Goal: Task Accomplishment & Management: Use online tool/utility

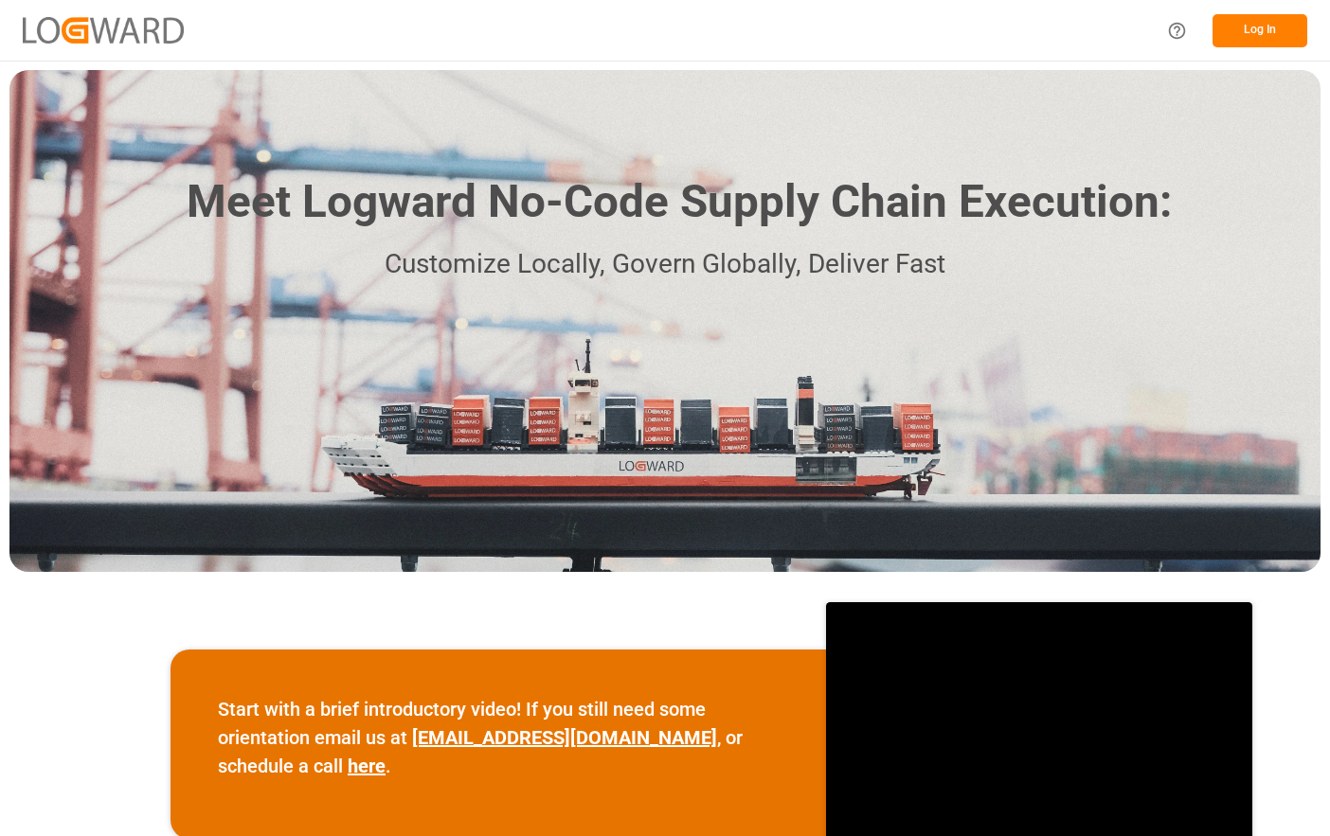
click at [1258, 27] on button "Log In" at bounding box center [1259, 30] width 95 height 33
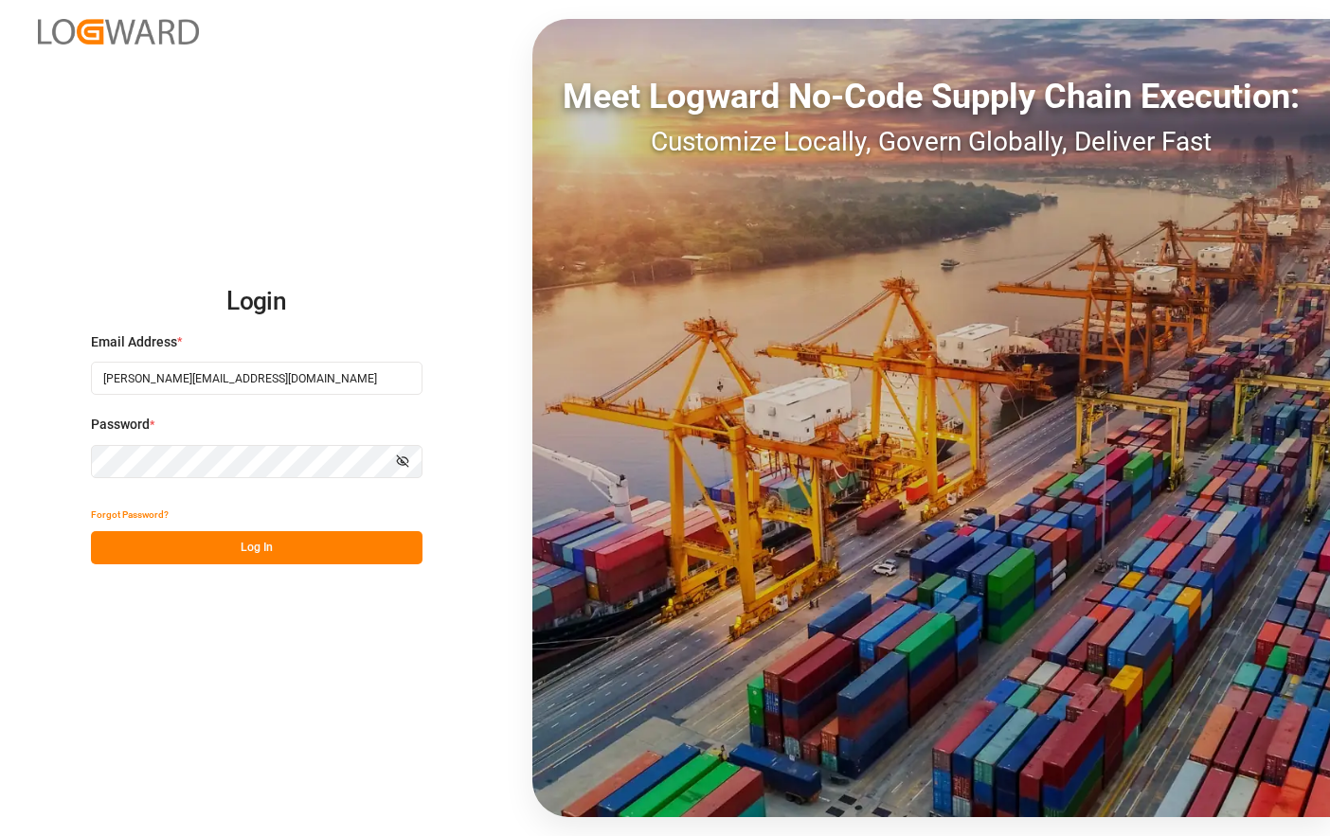
click at [349, 554] on button "Log In" at bounding box center [256, 547] width 331 height 33
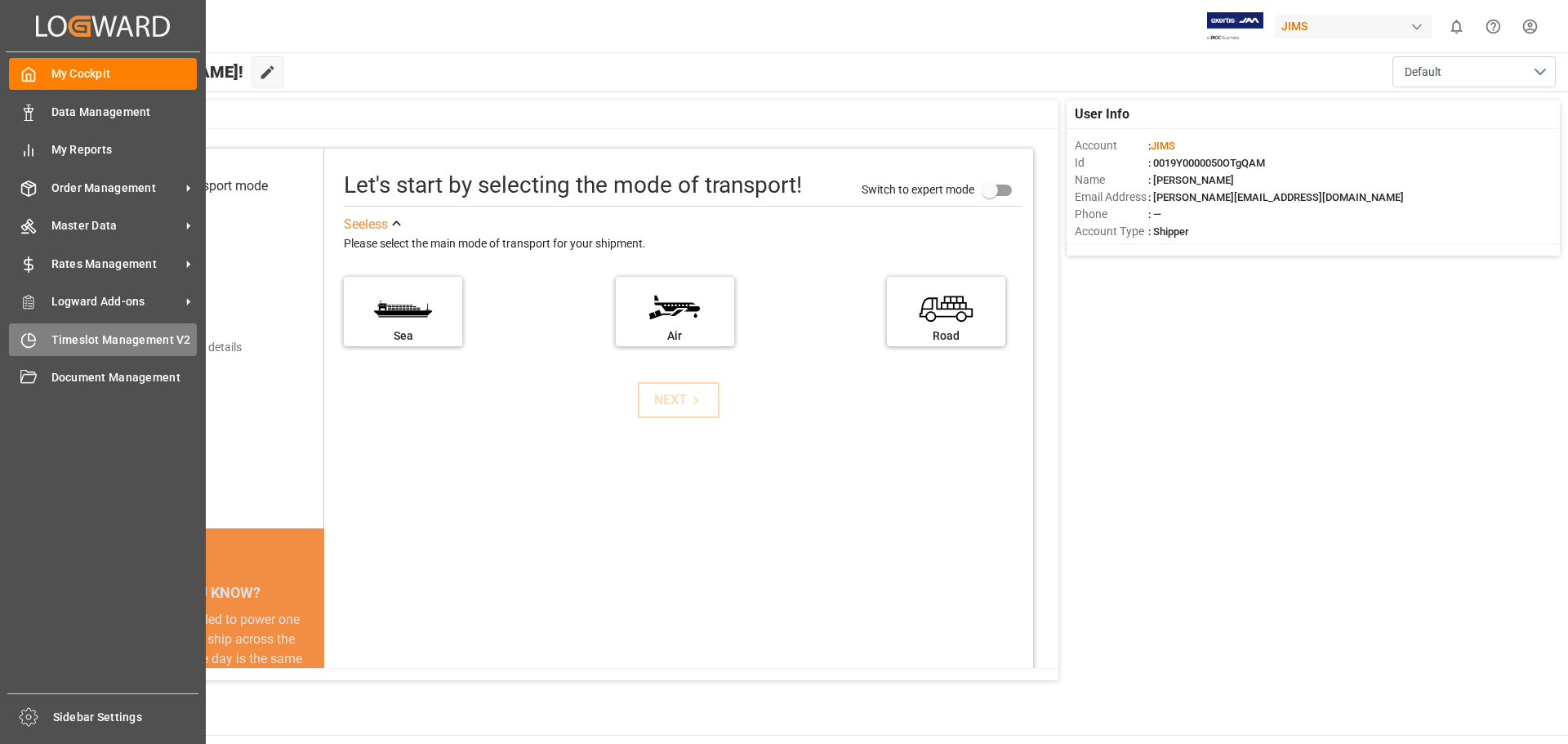
click at [110, 334] on span "Timeslot Management V2" at bounding box center [125, 341] width 147 height 17
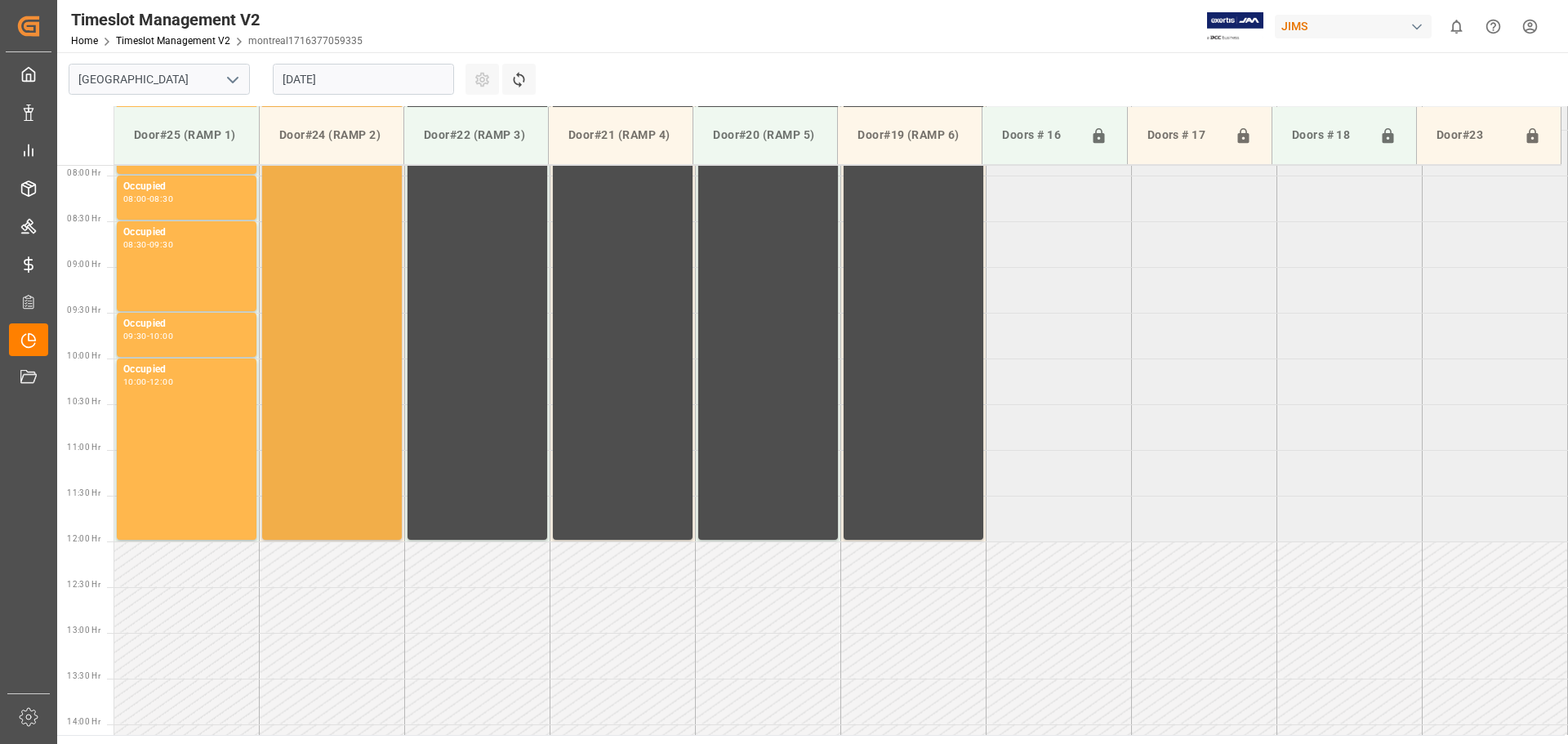
scroll to position [722, 0]
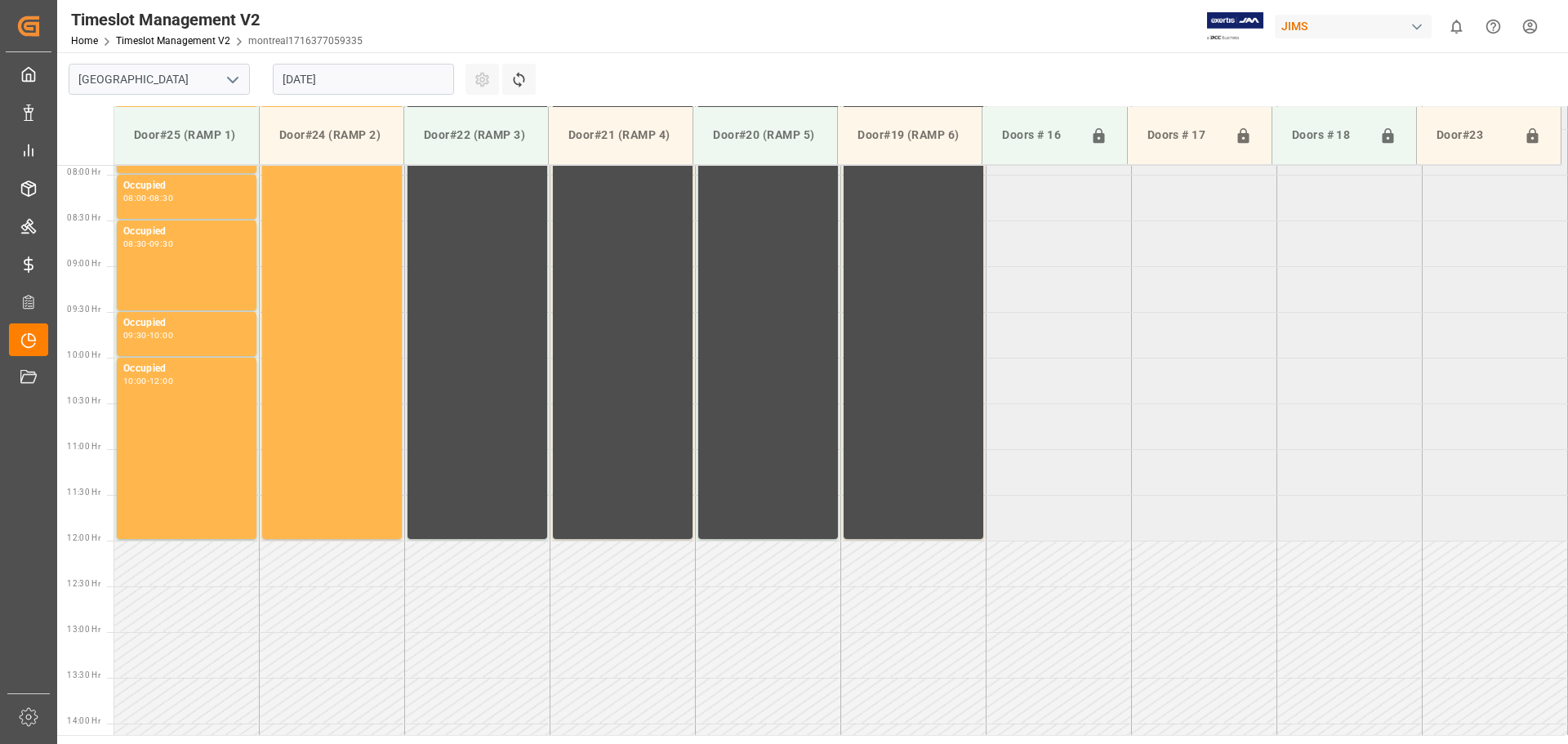
click at [237, 83] on icon "open menu" at bounding box center [233, 79] width 20 height 20
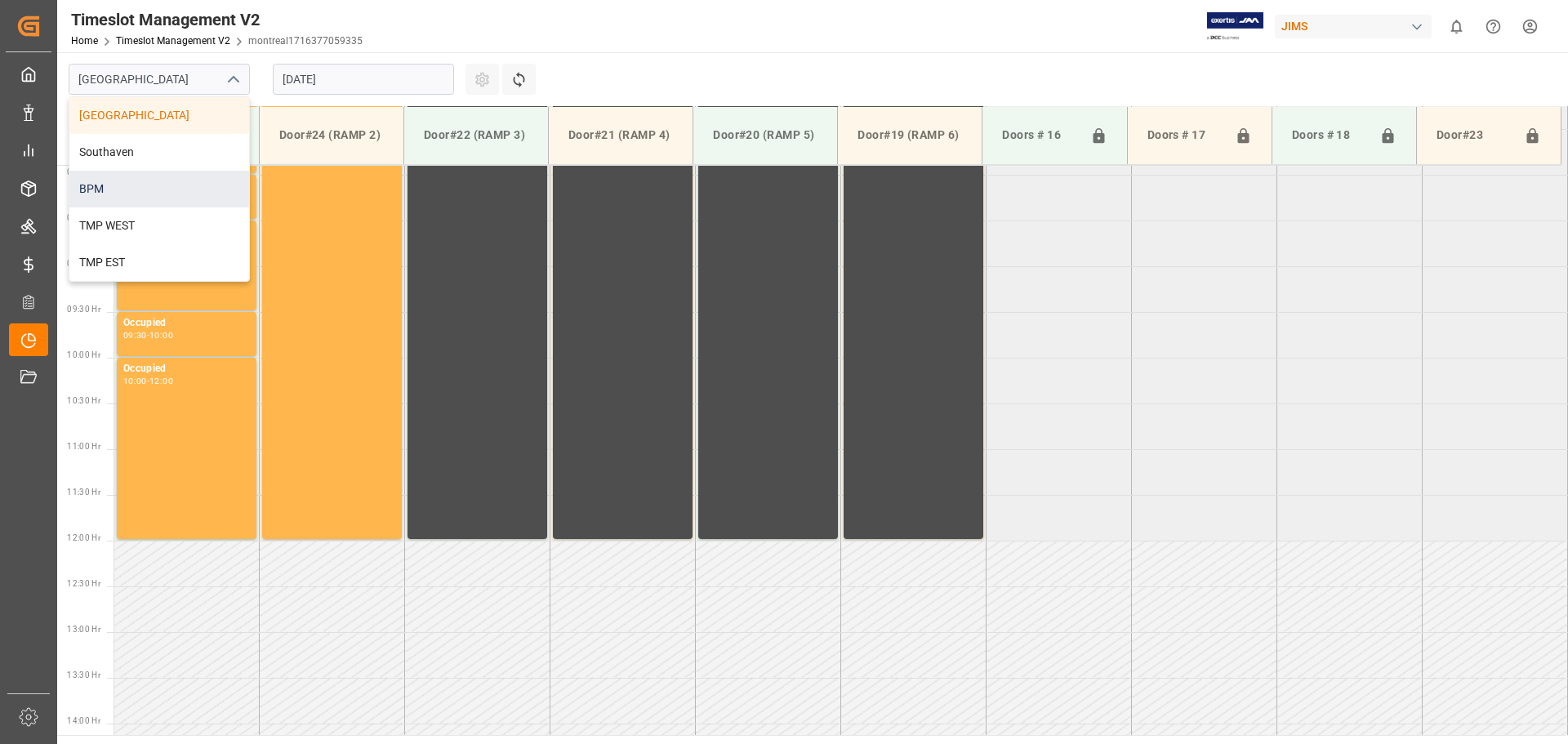
click at [162, 193] on div "BPM" at bounding box center [160, 189] width 179 height 37
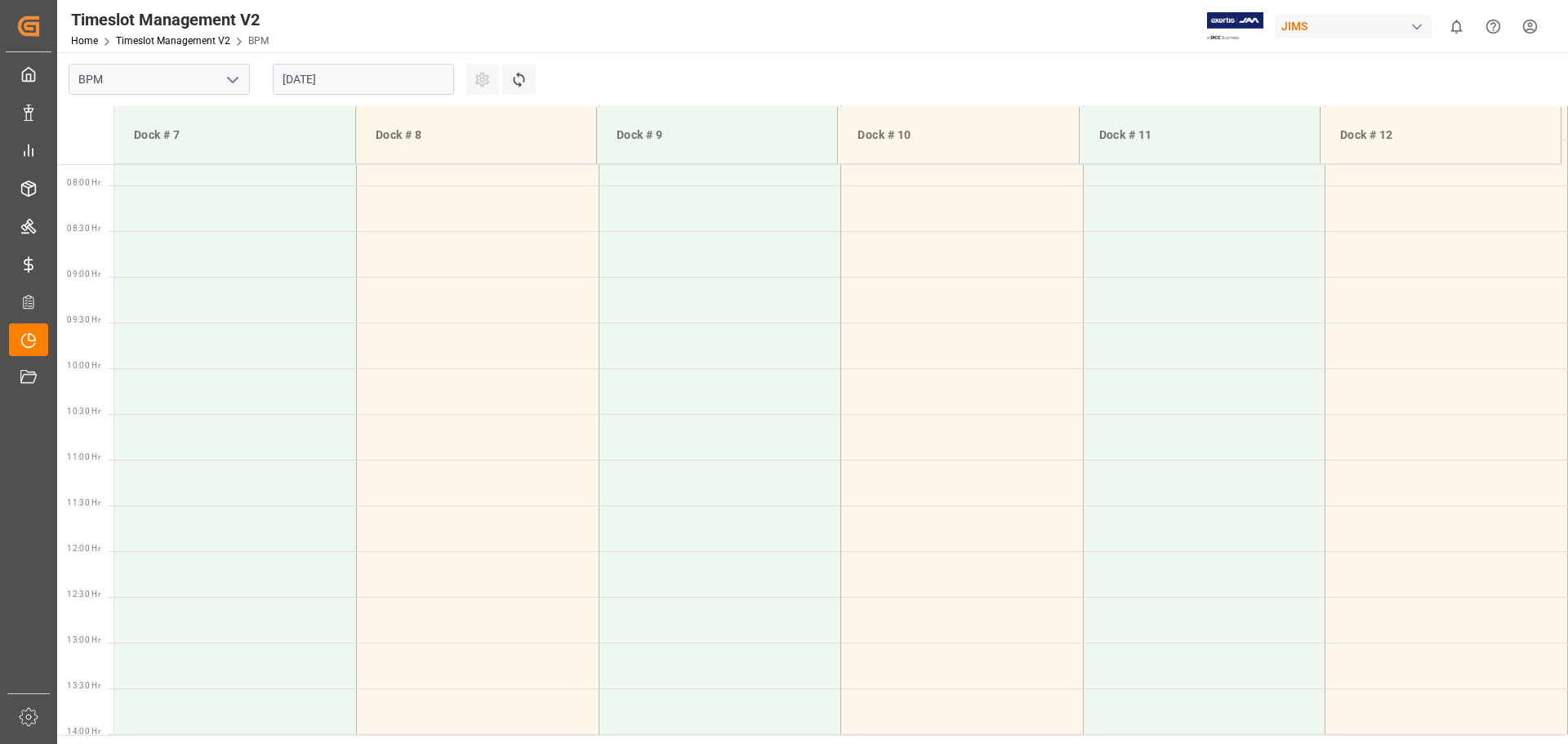
scroll to position [721, 0]
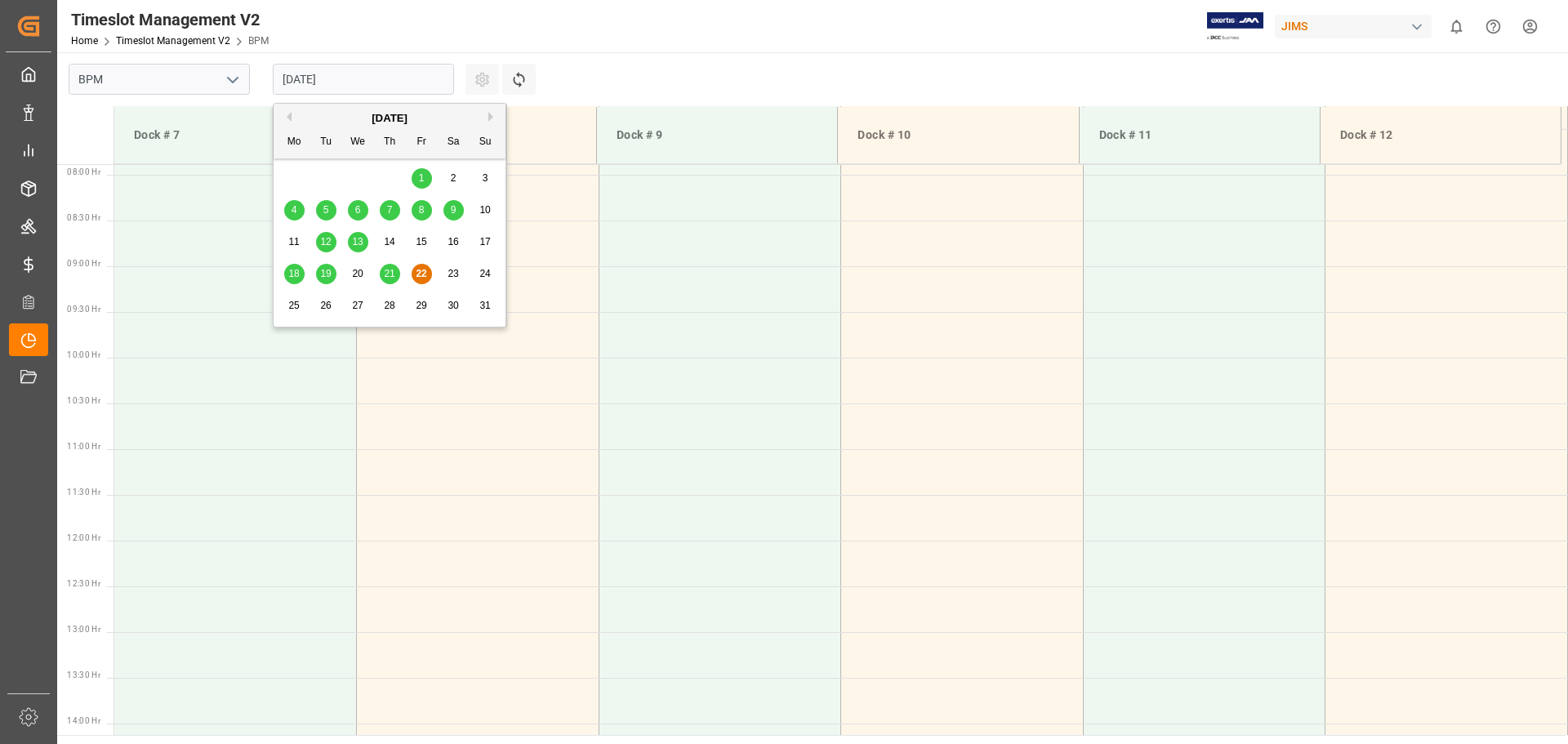
click at [396, 84] on input "[DATE]" at bounding box center [363, 79] width 181 height 31
click at [390, 274] on span "21" at bounding box center [389, 273] width 10 height 11
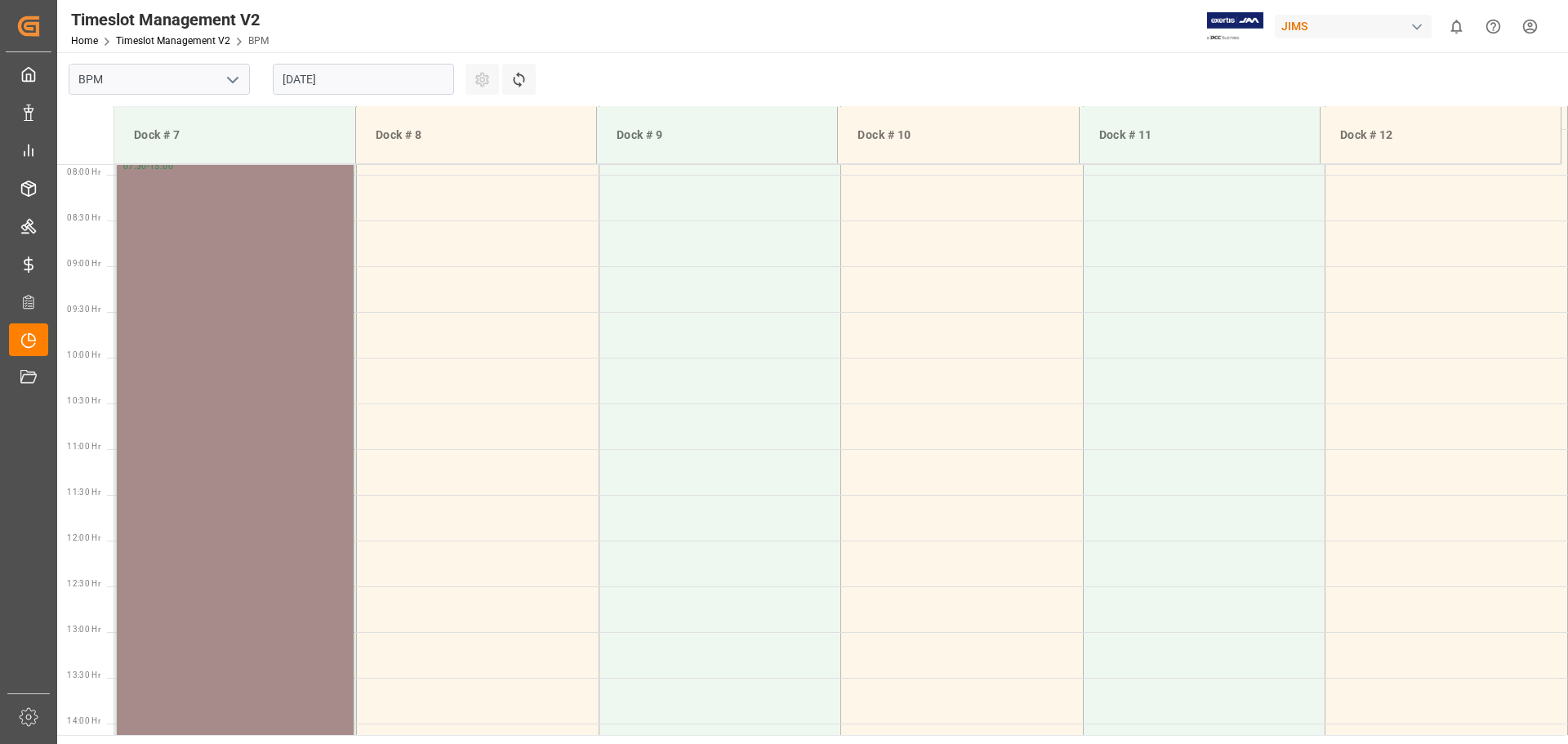
scroll to position [476, 0]
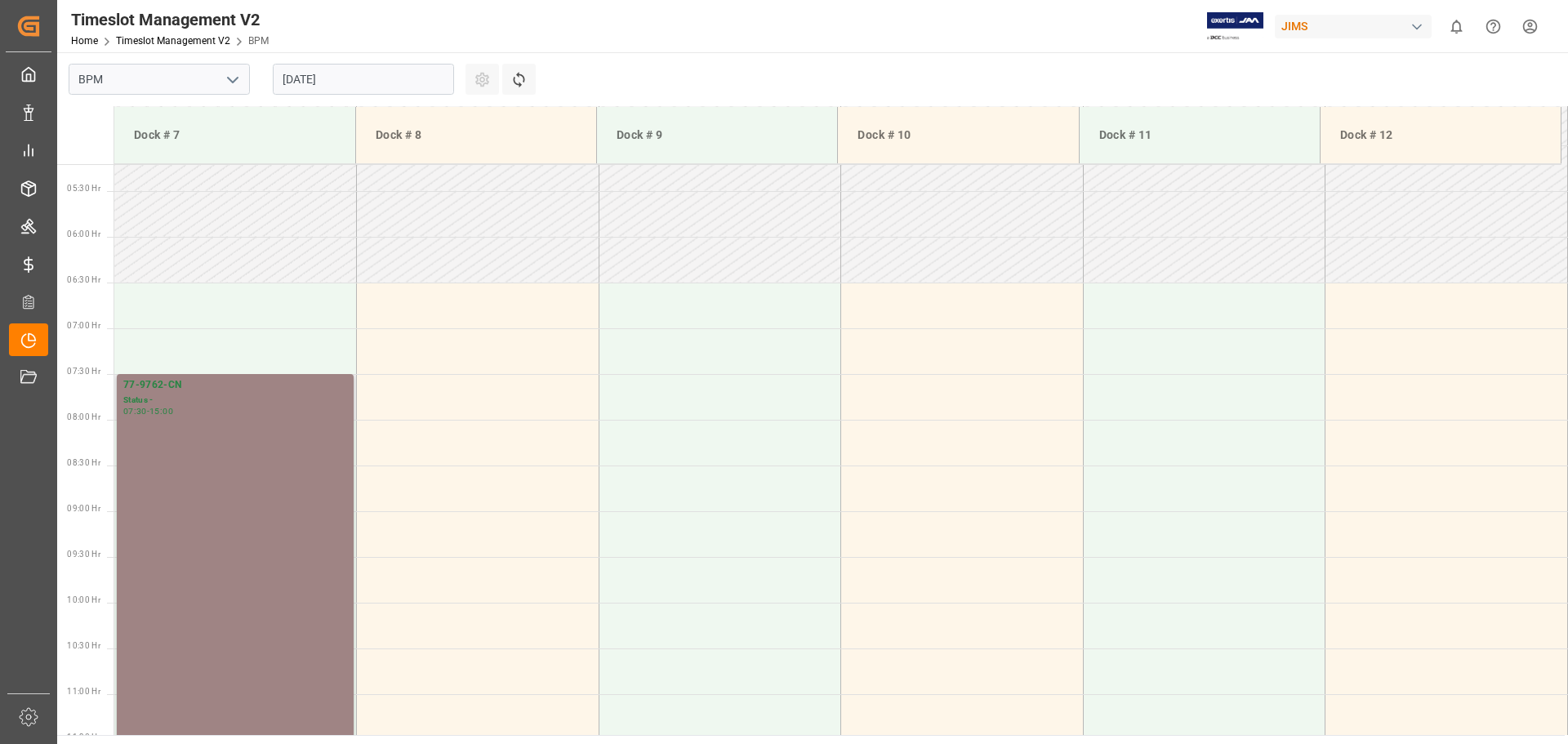
click at [254, 589] on div "77-9762-CN Status - 07:30 - 15:00" at bounding box center [235, 716] width 224 height 678
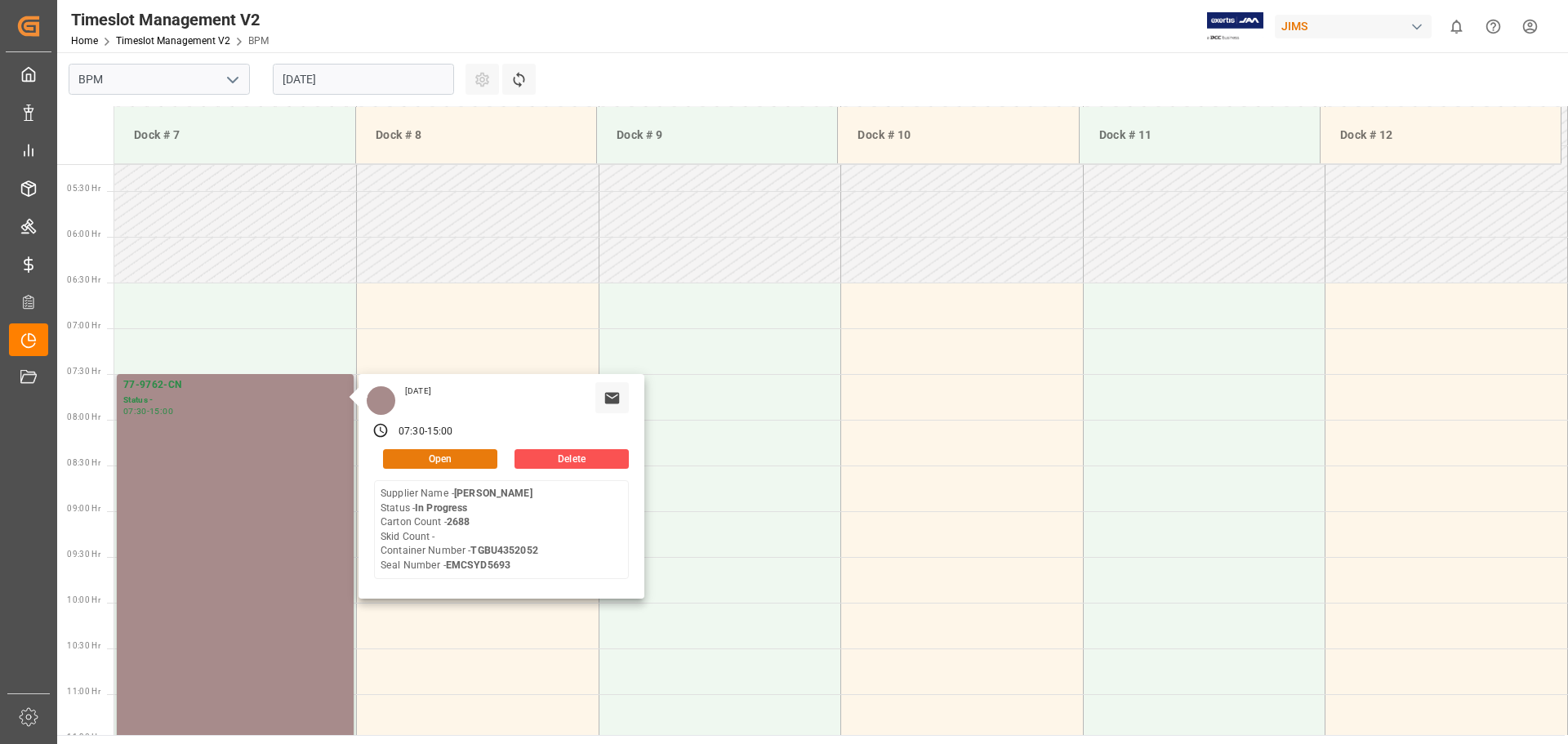
click at [425, 461] on button "Open" at bounding box center [440, 459] width 115 height 20
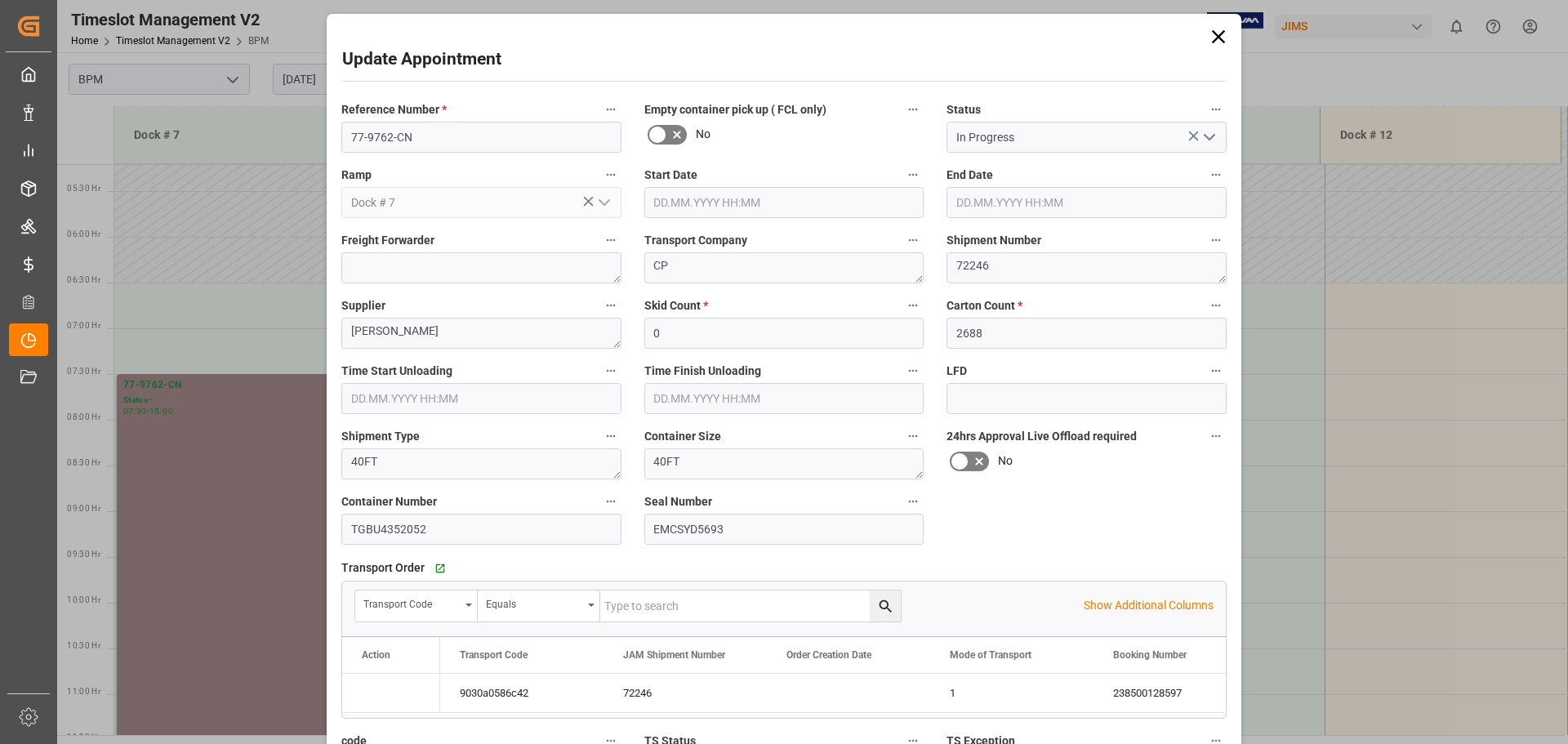
type input "[DATE] 07:30"
type input "[DATE] 15:00"
type input "[DATE] 07:30"
type input "[DATE] 12:30"
type input "[DATE] 22:01"
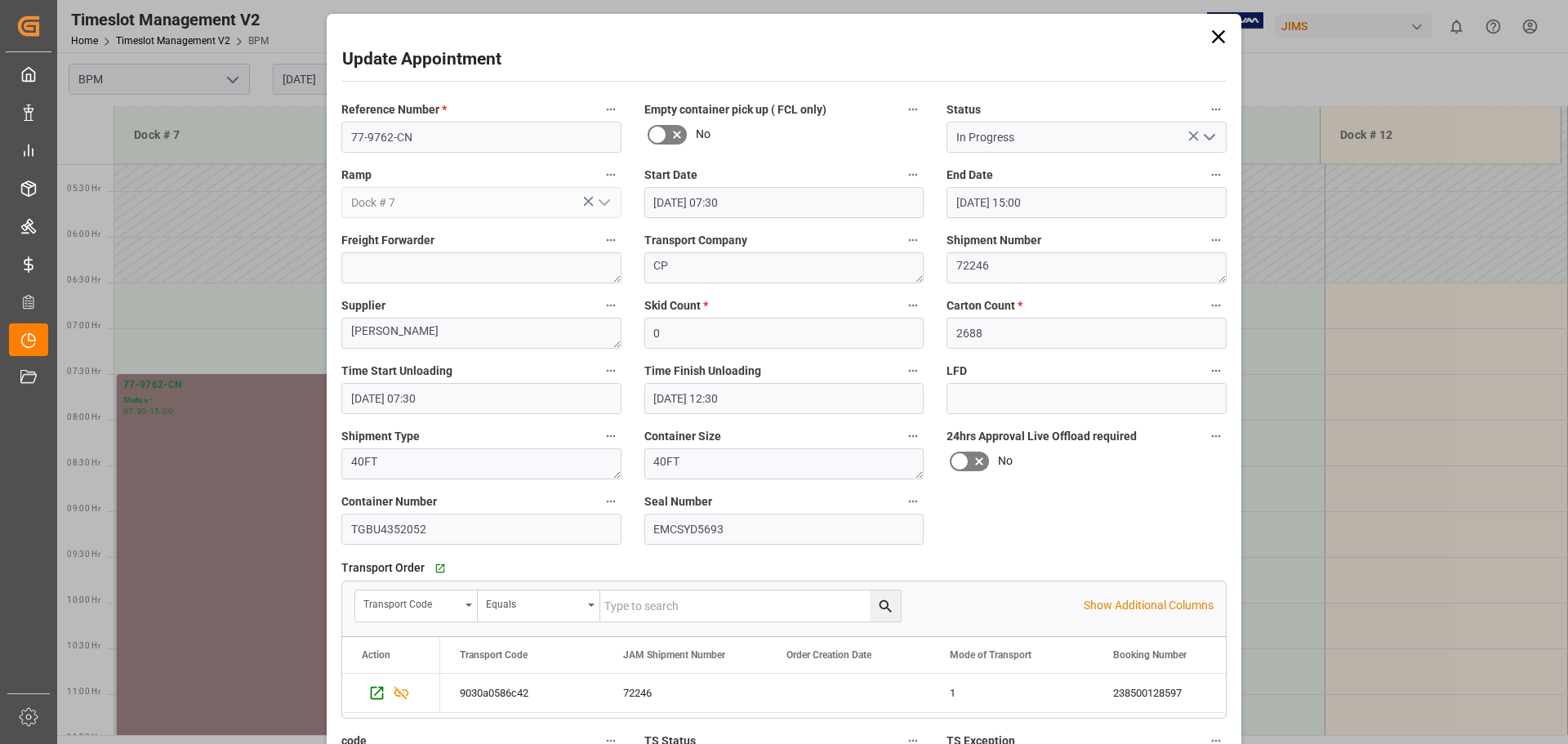
click at [1146, 137] on icon "open menu" at bounding box center [1209, 137] width 20 height 20
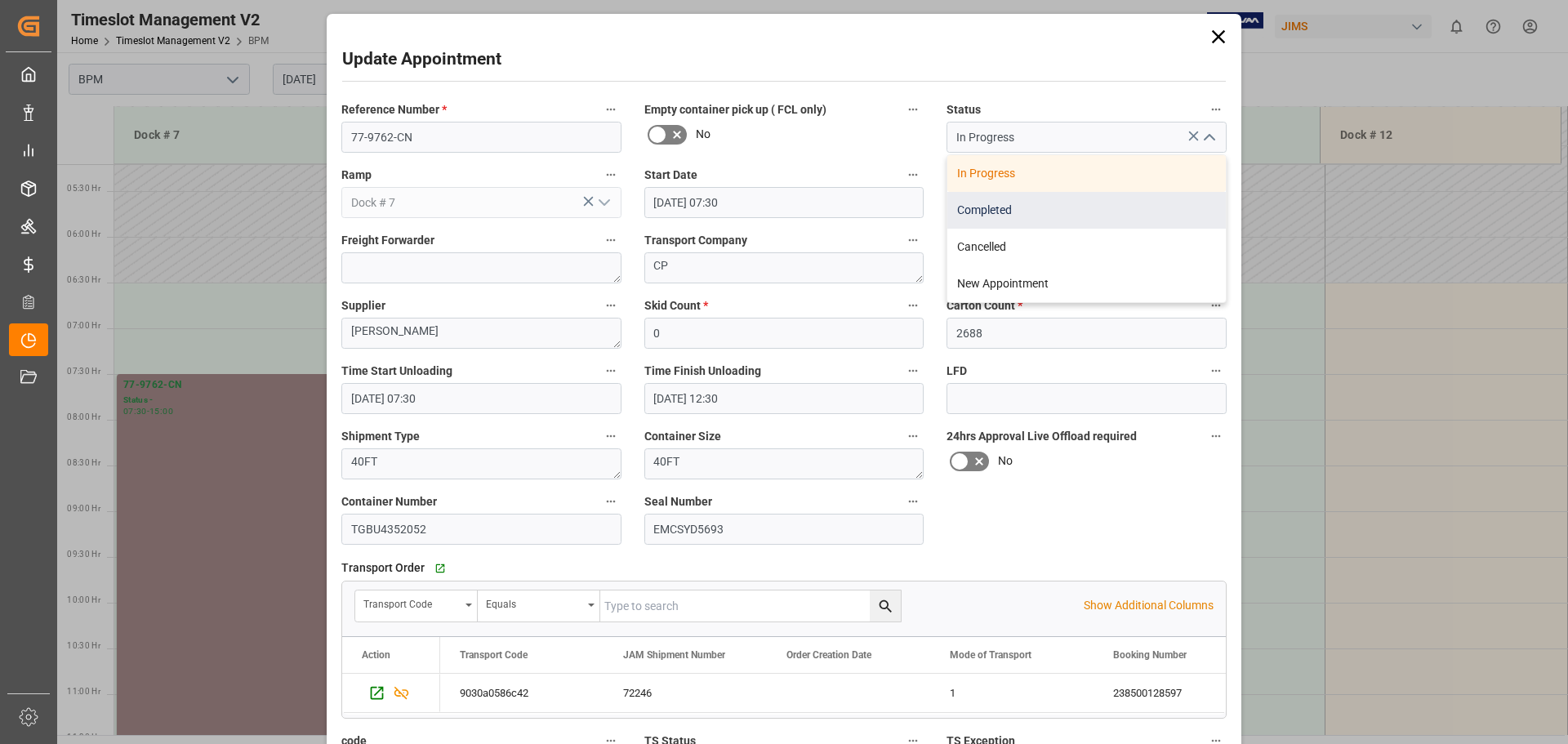
click at [1101, 208] on div "Completed" at bounding box center [1087, 210] width 279 height 37
type input "Completed"
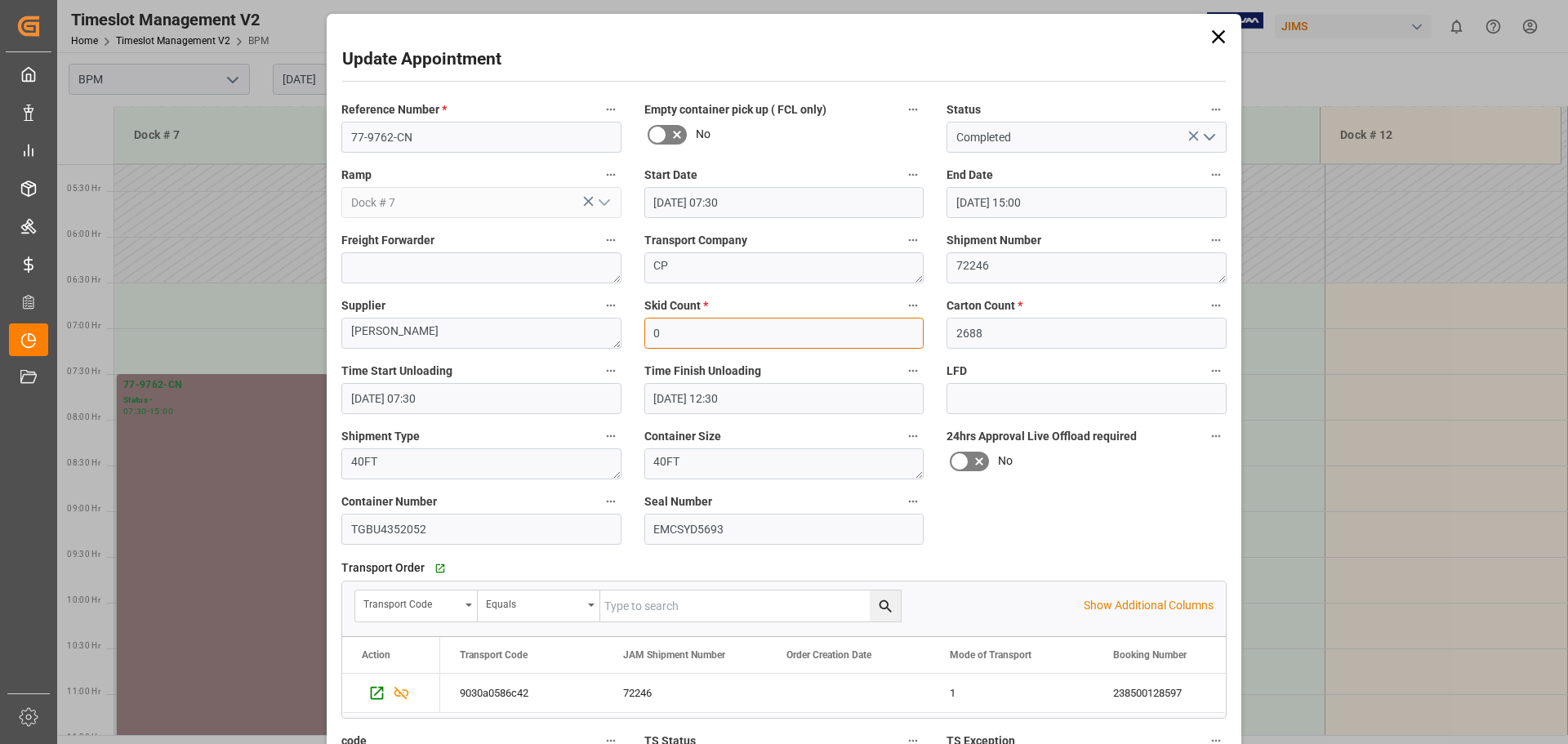
click at [788, 346] on input "0" at bounding box center [784, 333] width 280 height 31
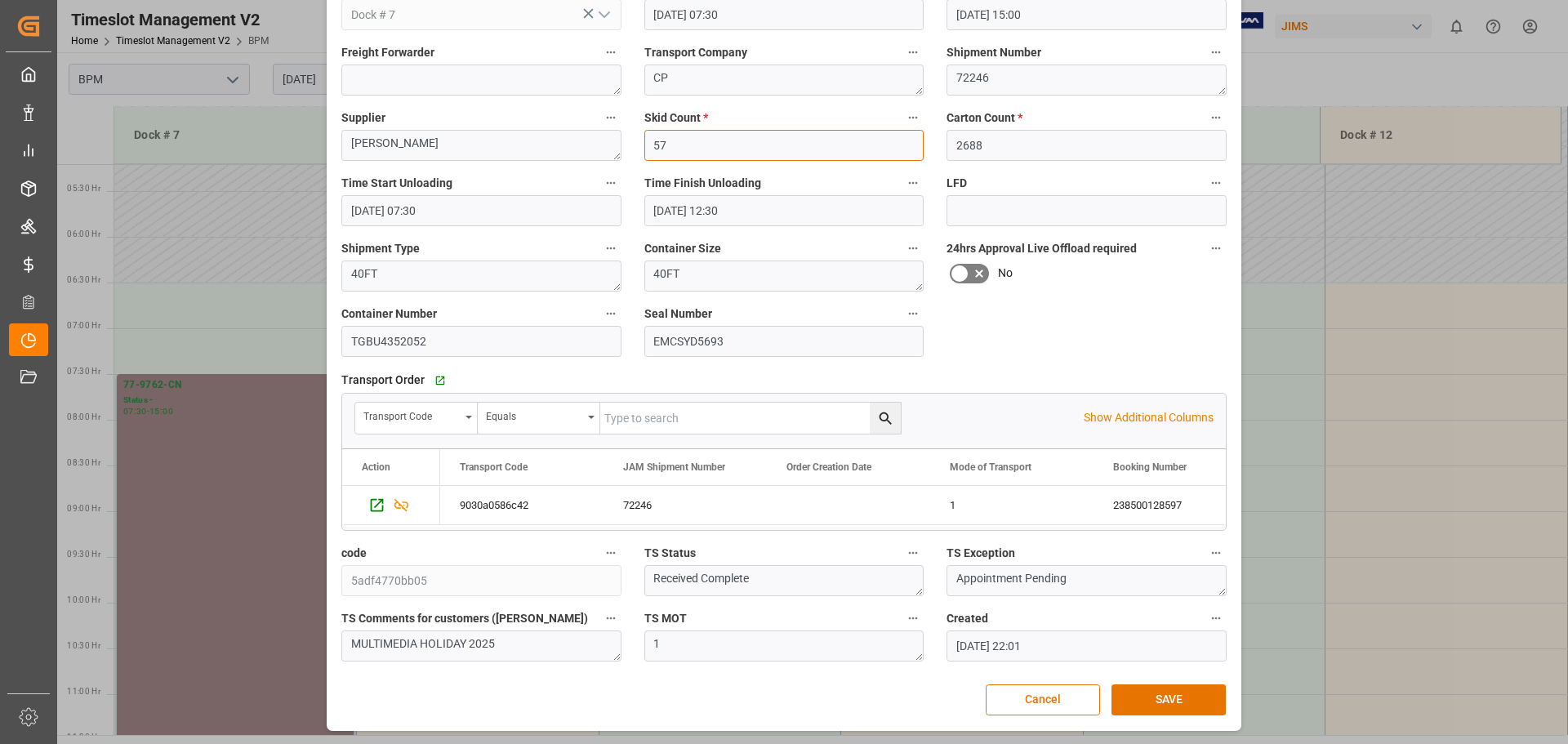
scroll to position [189, 0]
type input "57"
click at [1127, 690] on button "SAVE" at bounding box center [1169, 699] width 115 height 31
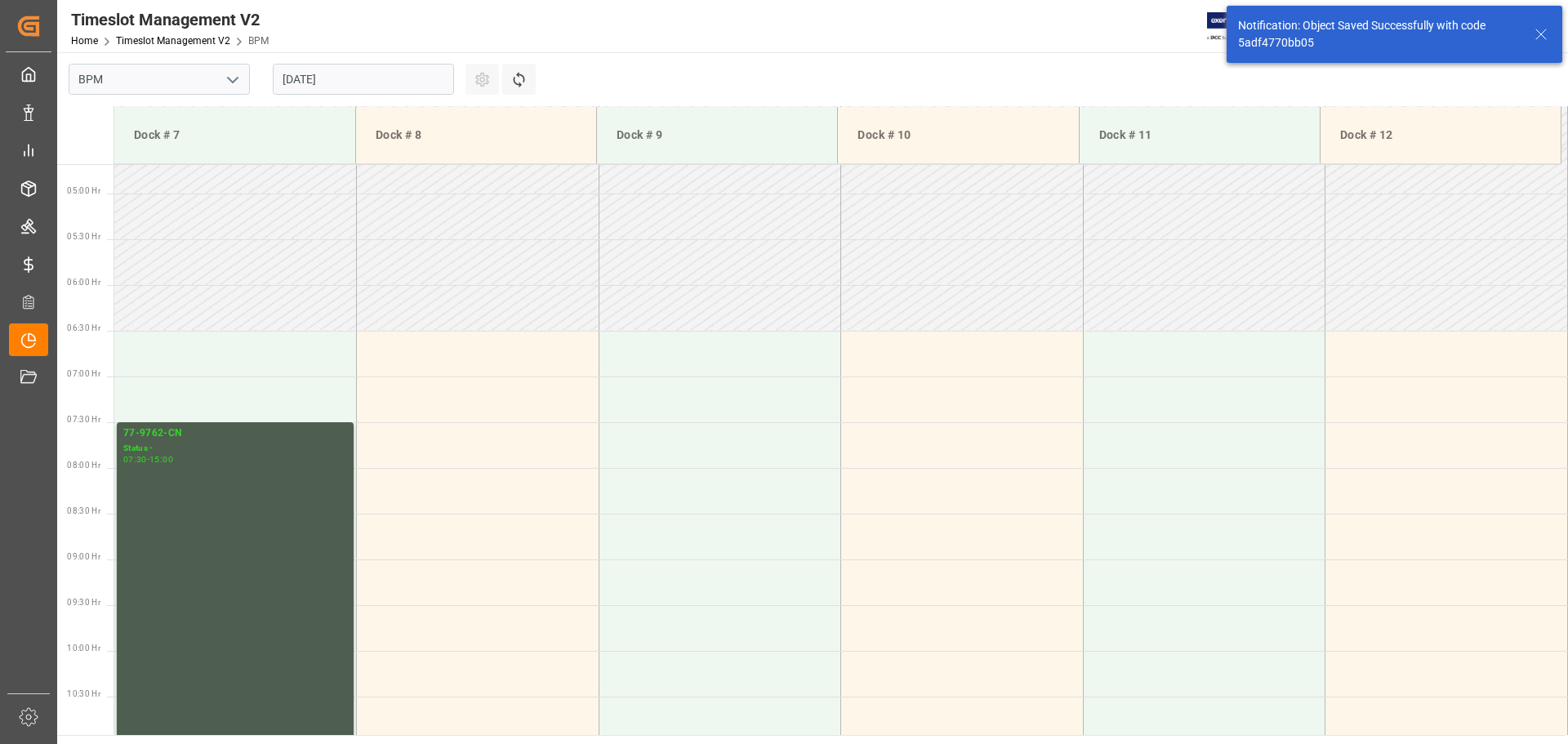
scroll to position [538, 0]
